Goal: Task Accomplishment & Management: Manage account settings

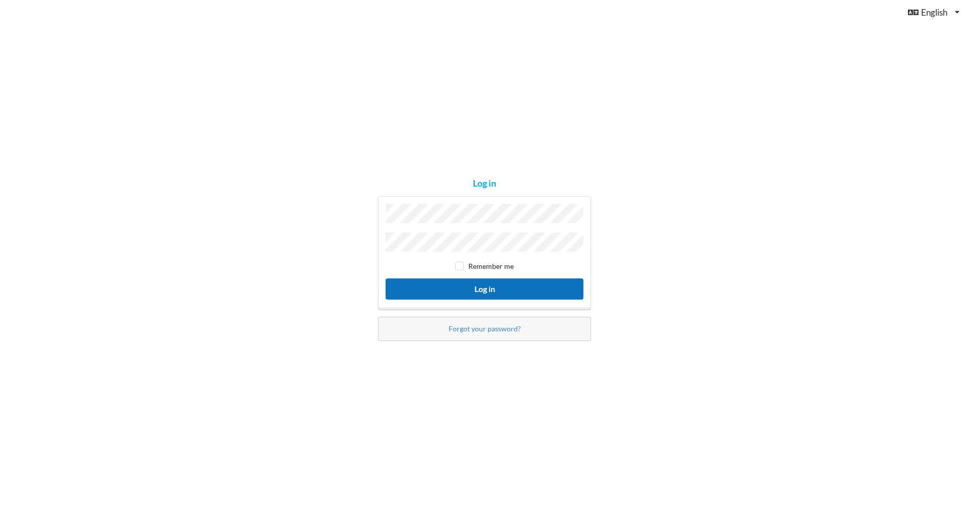
click at [527, 279] on button "Log in" at bounding box center [485, 289] width 198 height 21
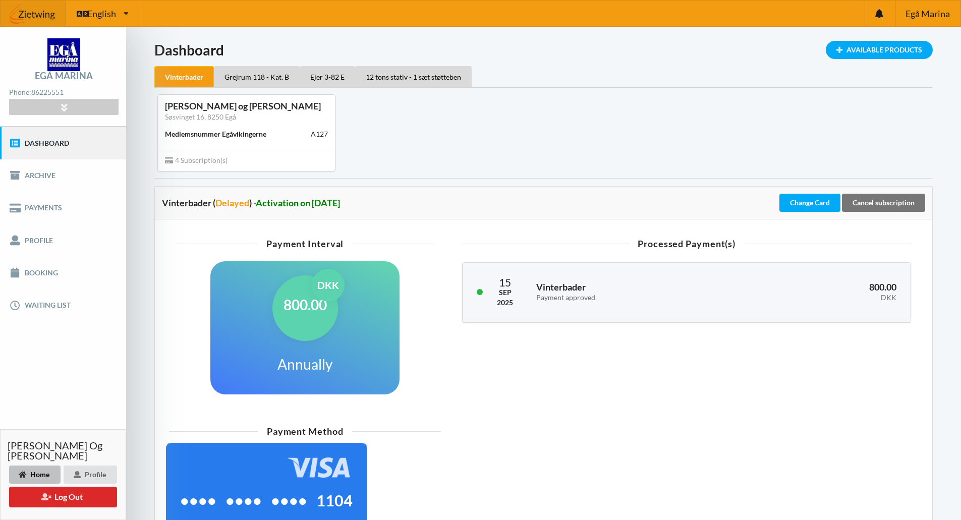
click at [225, 105] on div "[PERSON_NAME] og [PERSON_NAME]" at bounding box center [246, 106] width 163 height 12
click at [616, 410] on div "Processed Payment(s) [DATE] Vinterbader Payment approved 800.00 DKK" at bounding box center [686, 324] width 477 height 181
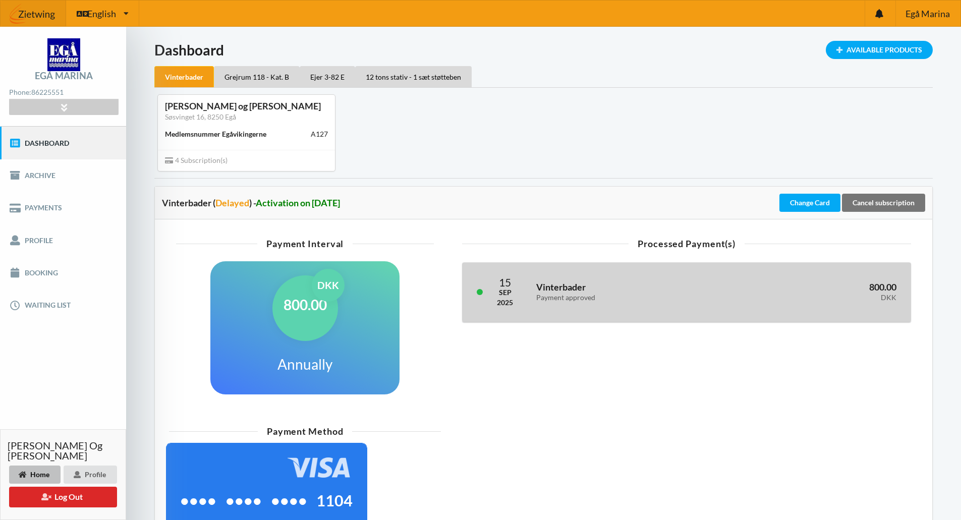
click at [583, 286] on h3 "Vinterbader Payment approved" at bounding box center [630, 292] width 189 height 20
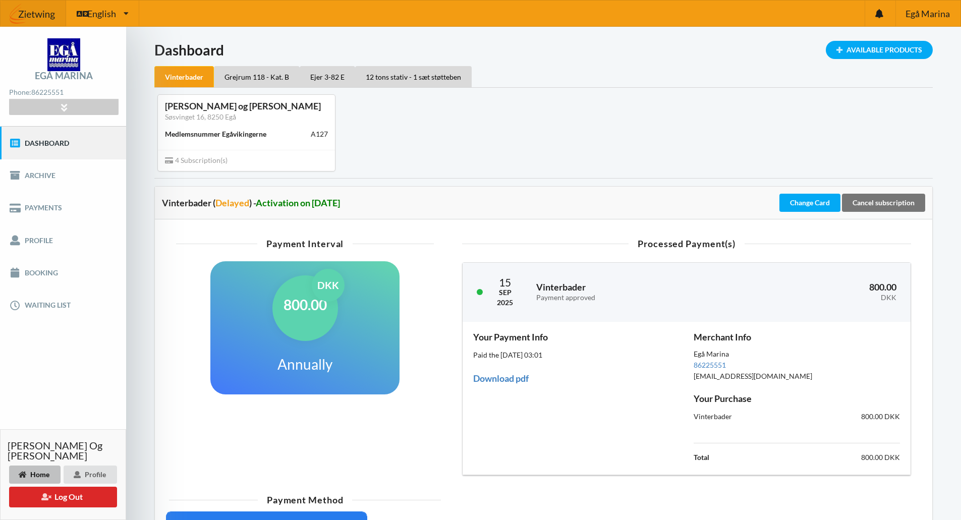
click at [412, 437] on div "Payment Interval 800.00 DKK Annually" at bounding box center [305, 358] width 272 height 249
click at [71, 496] on button "Log Out" at bounding box center [63, 497] width 108 height 21
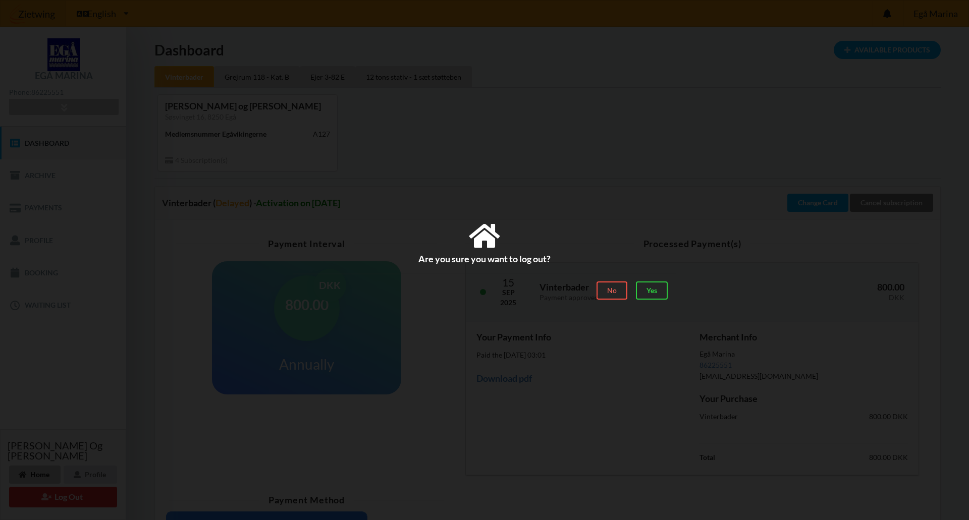
click at [609, 290] on div "No" at bounding box center [611, 291] width 31 height 18
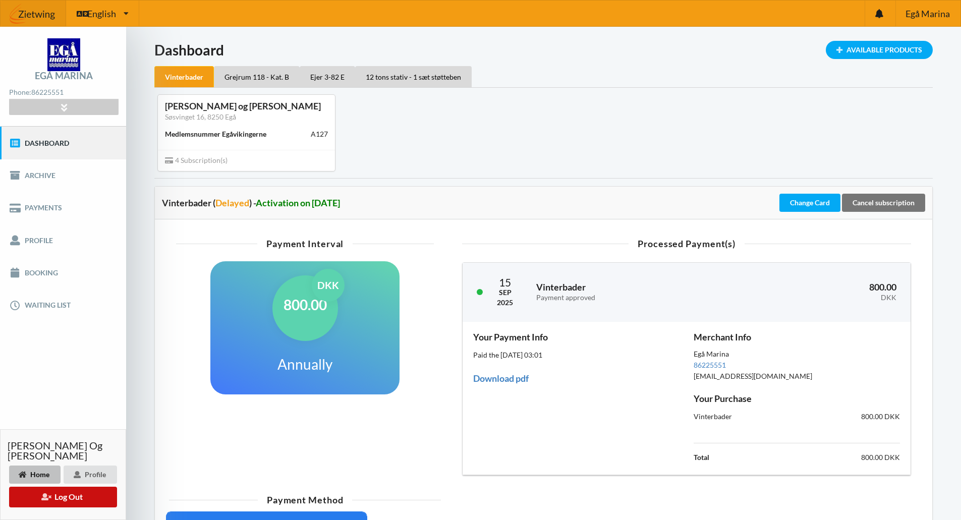
drag, startPoint x: 60, startPoint y: 494, endPoint x: 142, endPoint y: 470, distance: 85.1
click at [61, 494] on button "Log Out" at bounding box center [63, 497] width 108 height 21
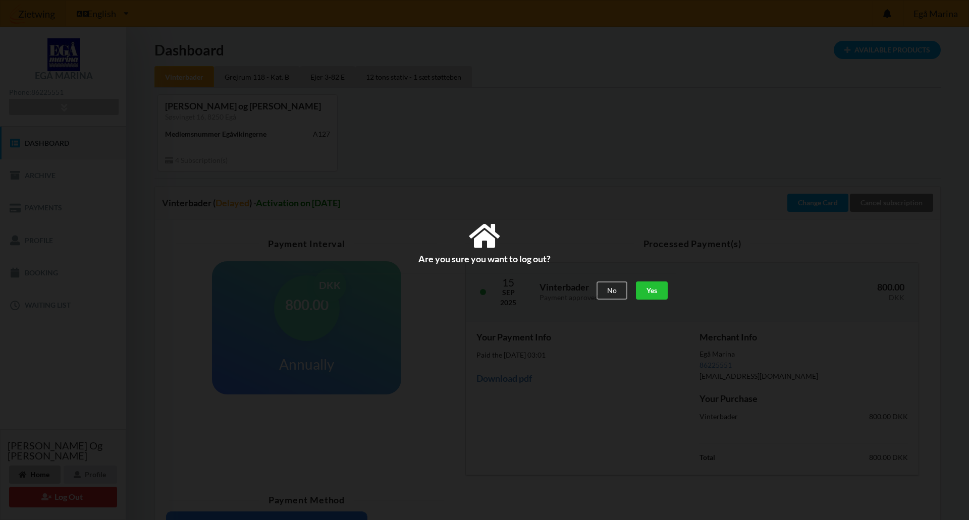
click at [647, 292] on div "Yes" at bounding box center [652, 291] width 32 height 18
